Goal: Register for event/course

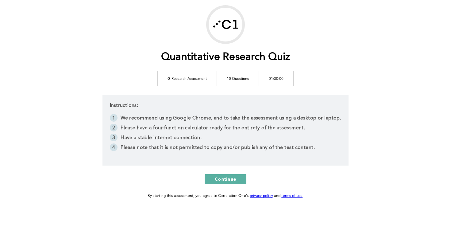
scroll to position [31, 0]
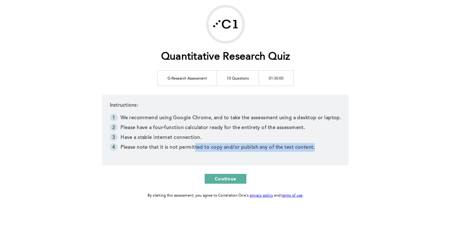
drag, startPoint x: 196, startPoint y: 147, endPoint x: 315, endPoint y: 147, distance: 119.2
click at [315, 147] on li "Please note that it is not permitted to copy and/or publish any of the test con…" at bounding box center [226, 148] width 232 height 10
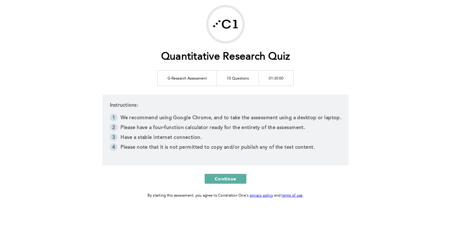
drag, startPoint x: 319, startPoint y: 147, endPoint x: 327, endPoint y: 151, distance: 8.9
click at [327, 151] on li "Please note that it is not permitted to copy and/or publish any of the test con…" at bounding box center [226, 148] width 232 height 10
click at [321, 147] on li "Please note that it is not permitted to copy and/or publish any of the test con…" at bounding box center [226, 148] width 232 height 10
click at [321, 149] on li "Please note that it is not permitted to copy and/or publish any of the test con…" at bounding box center [226, 148] width 232 height 10
click at [226, 178] on span "Continue" at bounding box center [225, 179] width 21 height 6
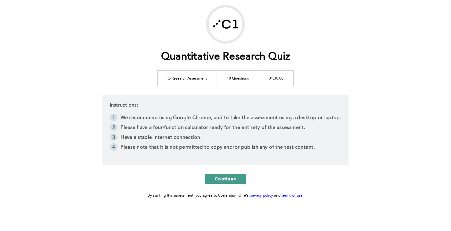
scroll to position [0, 0]
